Goal: Task Accomplishment & Management: Complete application form

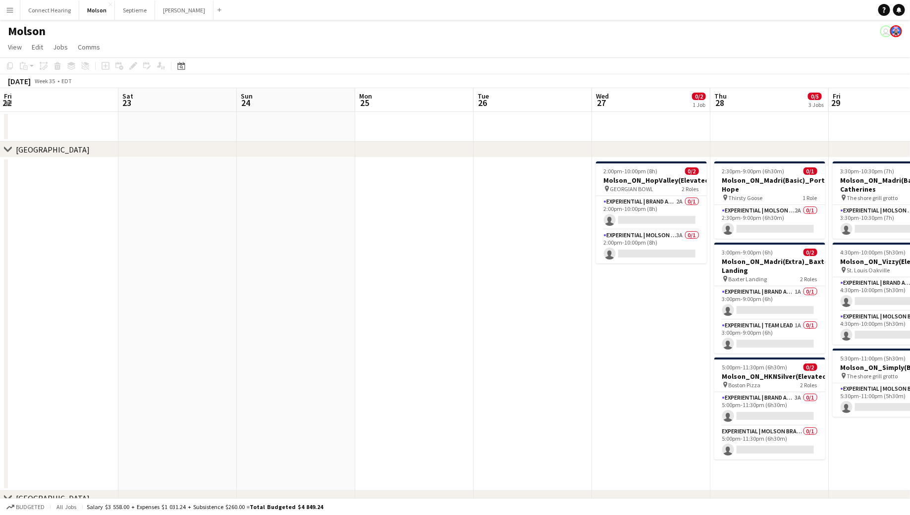
scroll to position [0, 367]
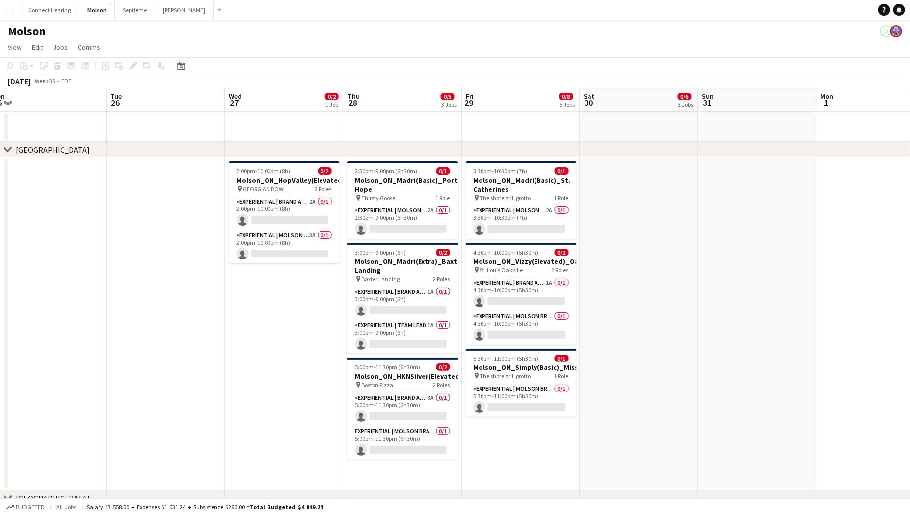
click at [13, 6] on app-icon "Menu" at bounding box center [10, 10] width 8 height 8
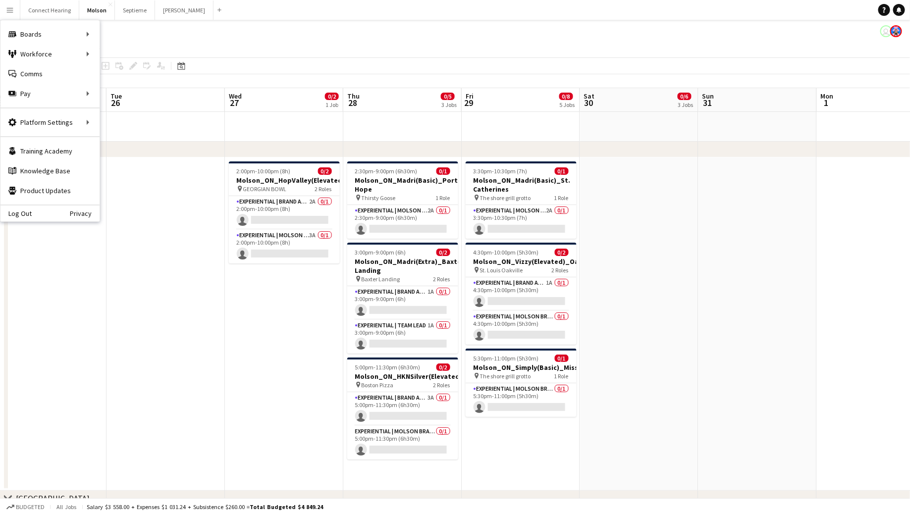
click at [111, 73] on app-toolbar "Copy Paste Paste Command V Paste with crew Command Shift V Paste linked Job [GE…" at bounding box center [455, 65] width 910 height 17
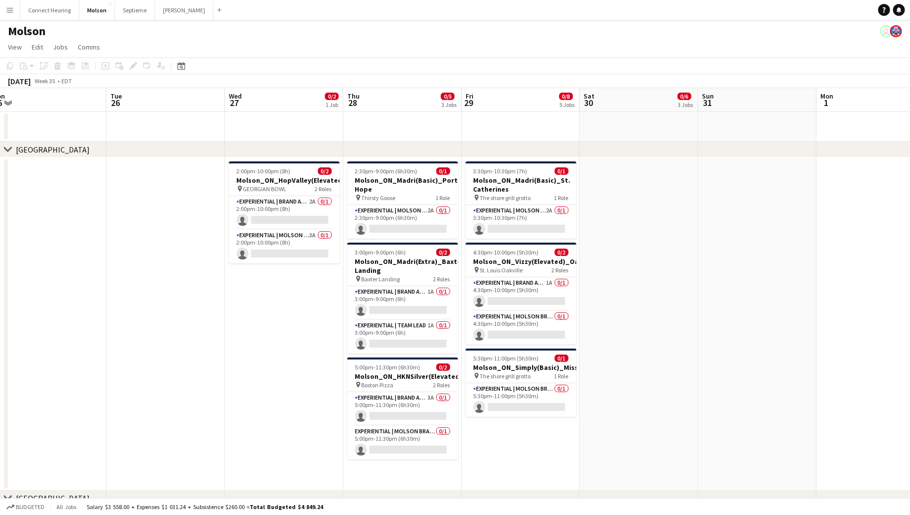
click at [6, 8] on app-icon "Menu" at bounding box center [10, 10] width 8 height 8
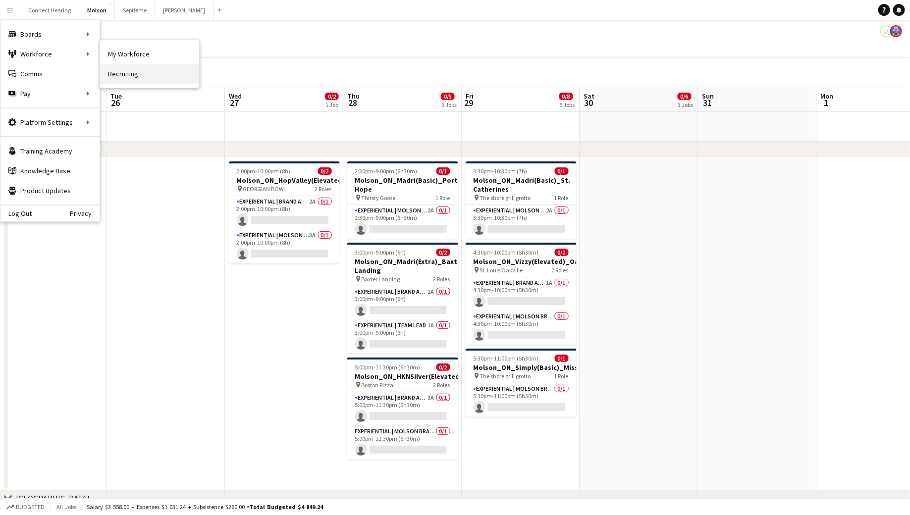
click at [137, 68] on link "Recruiting" at bounding box center [149, 74] width 99 height 20
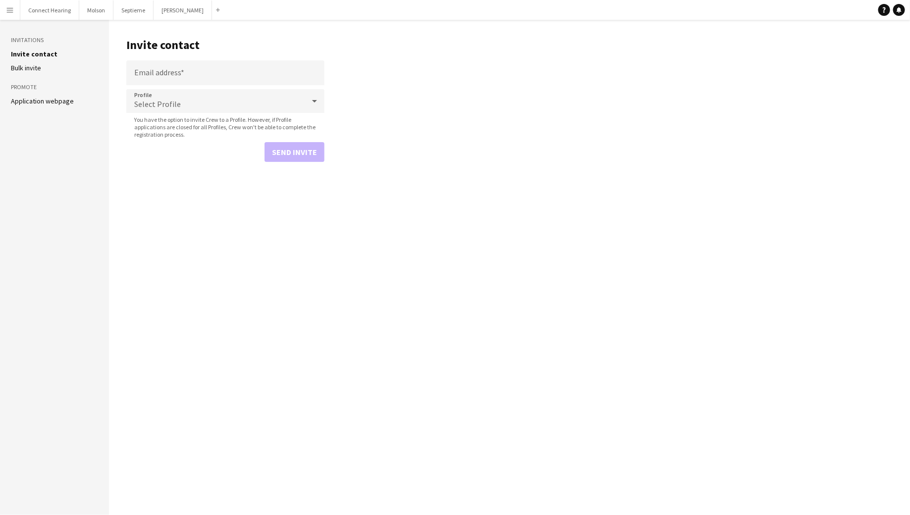
click at [68, 100] on link "Application webpage" at bounding box center [42, 101] width 63 height 9
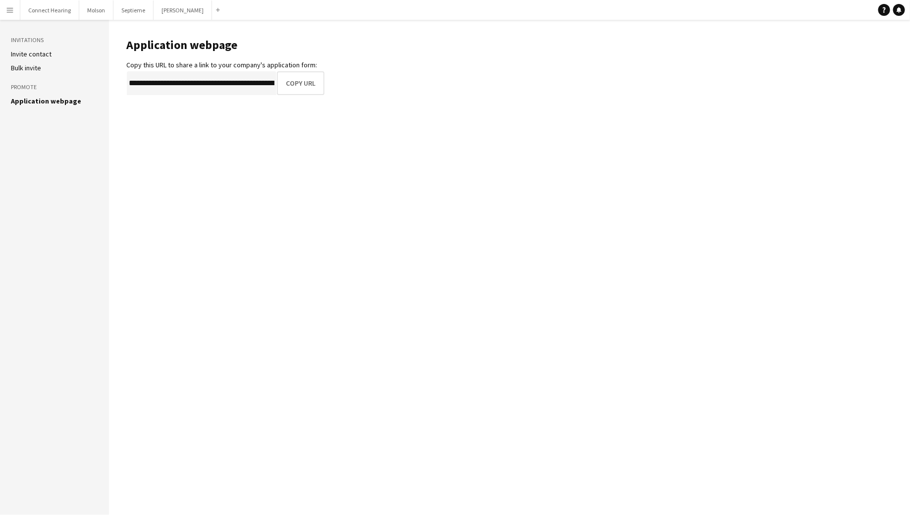
click at [35, 56] on link "Invite contact" at bounding box center [31, 54] width 41 height 9
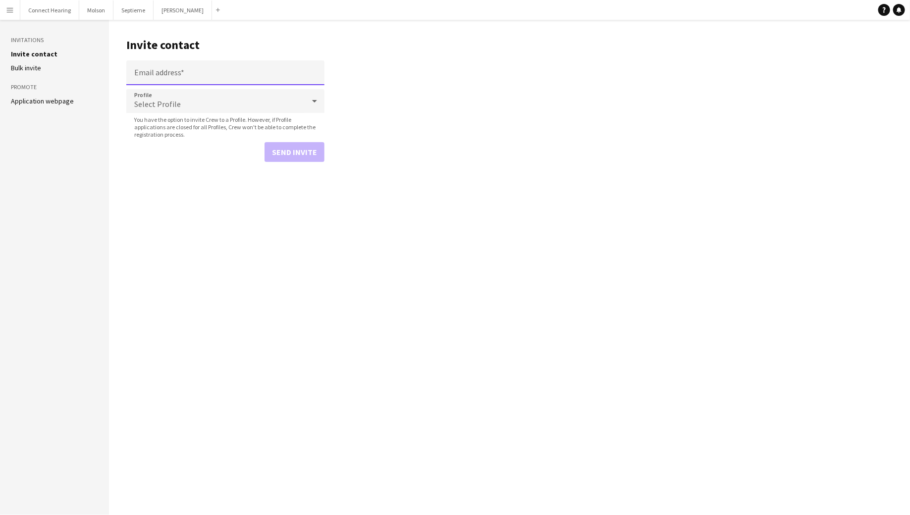
click at [174, 72] on input "Email address" at bounding box center [225, 72] width 198 height 25
click at [199, 231] on main "Invite contact Email address Profile Select Profile You have the option to invi…" at bounding box center [509, 267] width 801 height 495
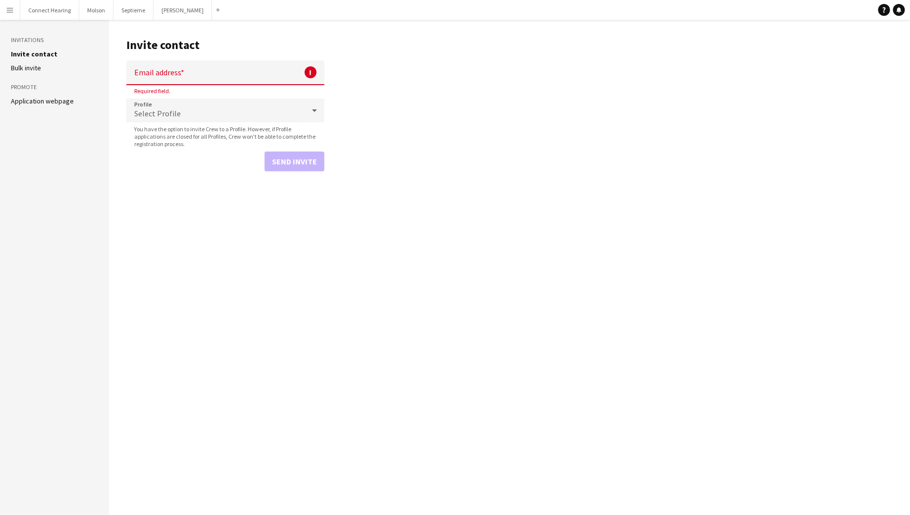
click at [40, 101] on link "Application webpage" at bounding box center [42, 101] width 63 height 9
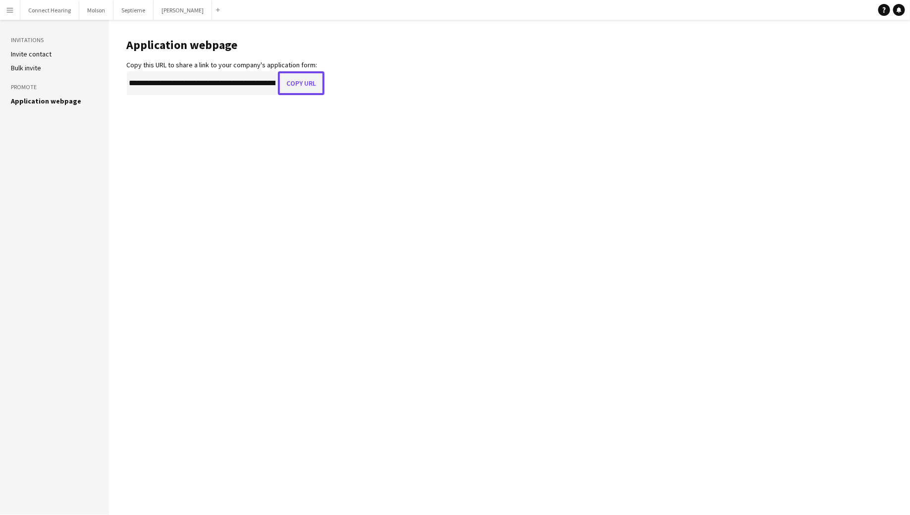
click at [288, 87] on button "Copy URL" at bounding box center [301, 83] width 47 height 24
click at [308, 89] on button "Copy URL" at bounding box center [301, 83] width 47 height 24
